Goal: Go to known website: Access a specific website the user already knows

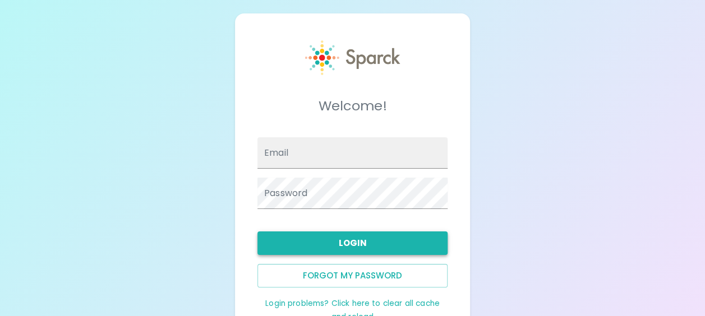
type input "[EMAIL_ADDRESS][DOMAIN_NAME]"
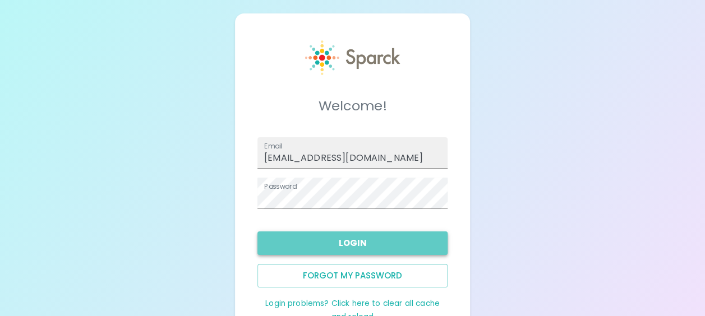
click at [358, 242] on button "Login" at bounding box center [352, 244] width 190 height 24
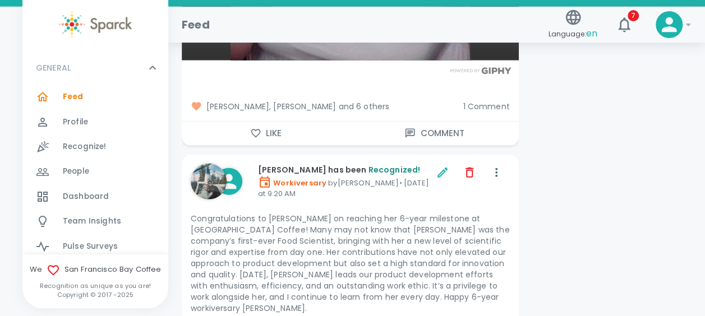
scroll to position [3640, 0]
